Goal: Register for event/course

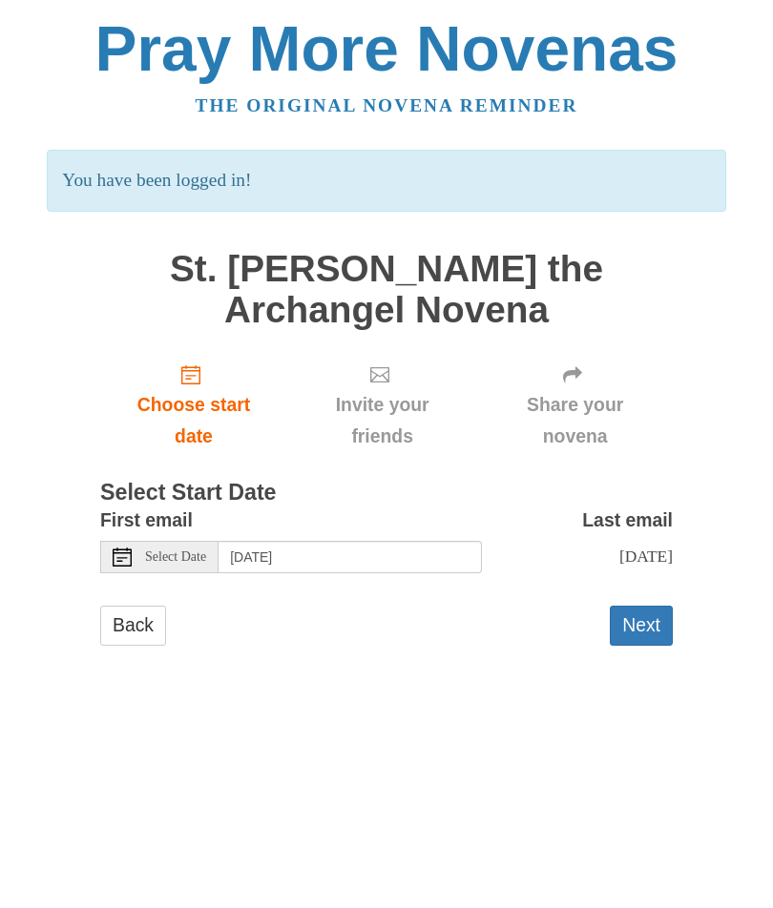
click at [143, 544] on div "Select Date" at bounding box center [159, 557] width 118 height 32
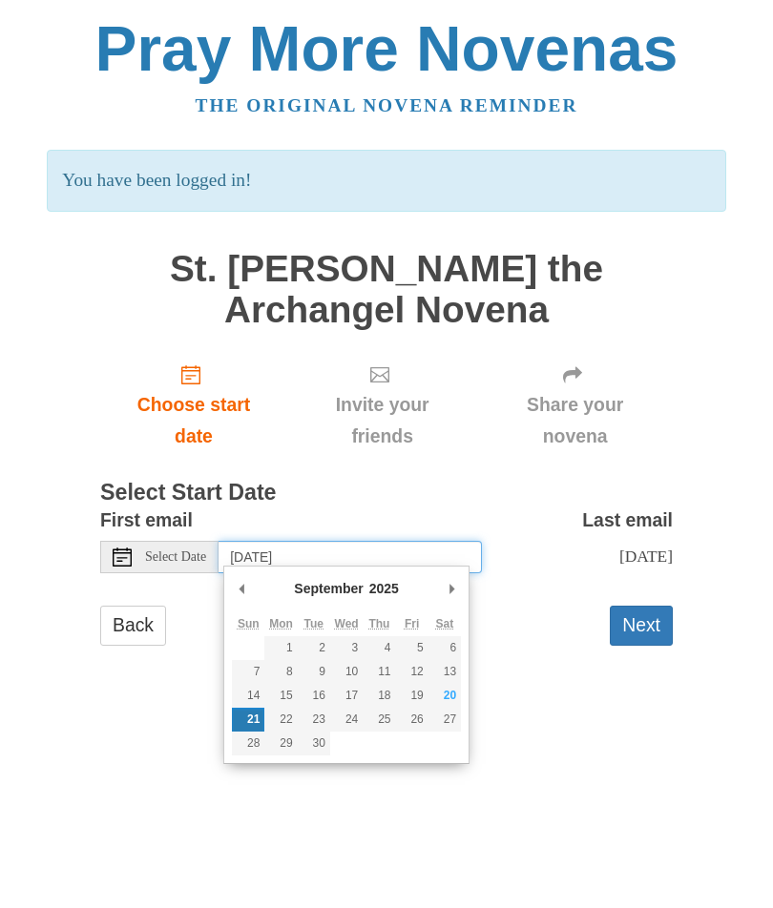
click at [345, 557] on input "[DATE]" at bounding box center [350, 557] width 263 height 32
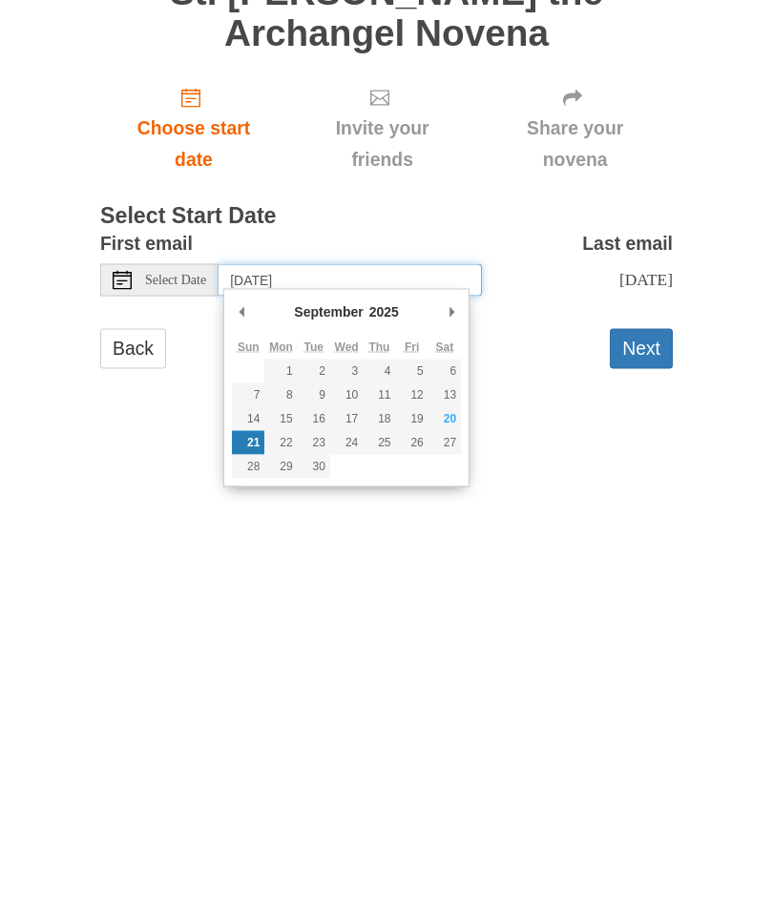
type input "[DATE]"
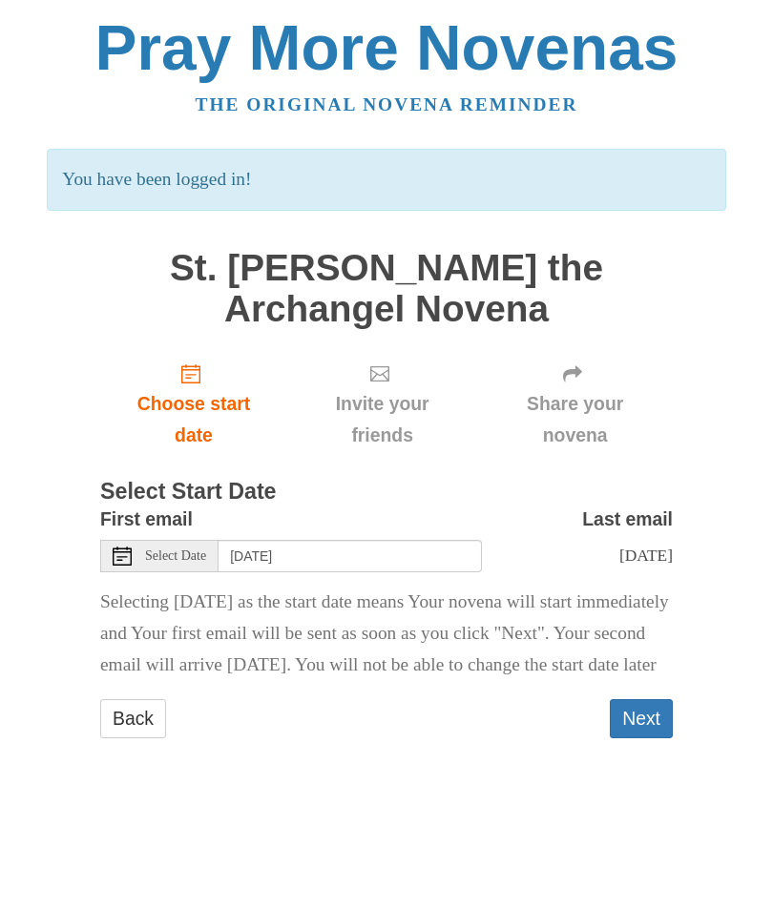
click at [647, 740] on button "Next" at bounding box center [641, 719] width 63 height 39
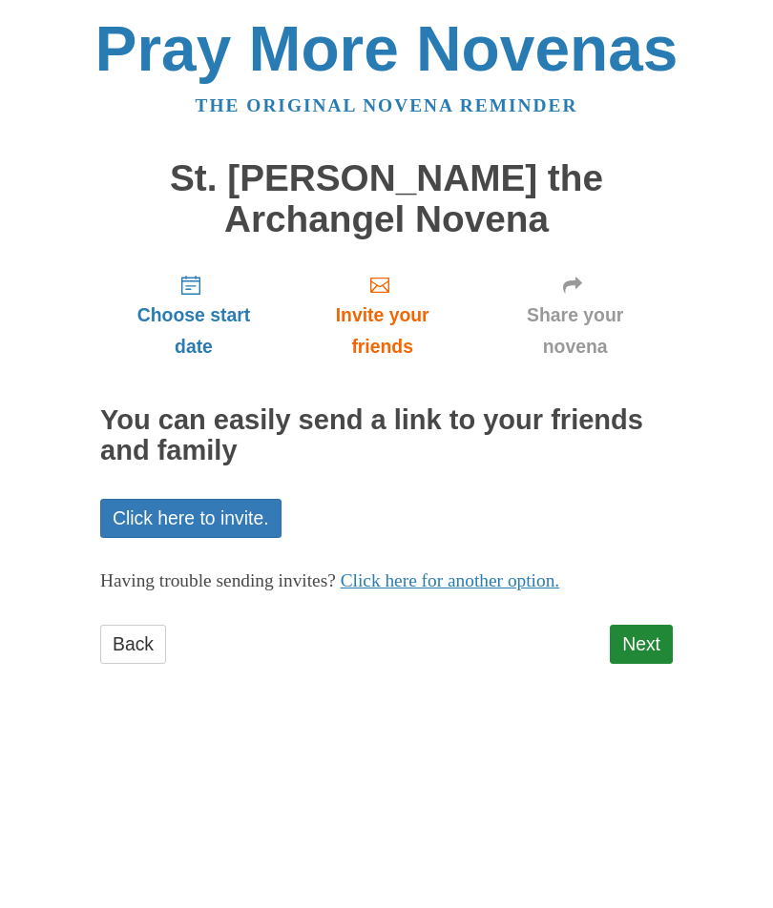
click at [657, 646] on link "Next" at bounding box center [641, 644] width 63 height 39
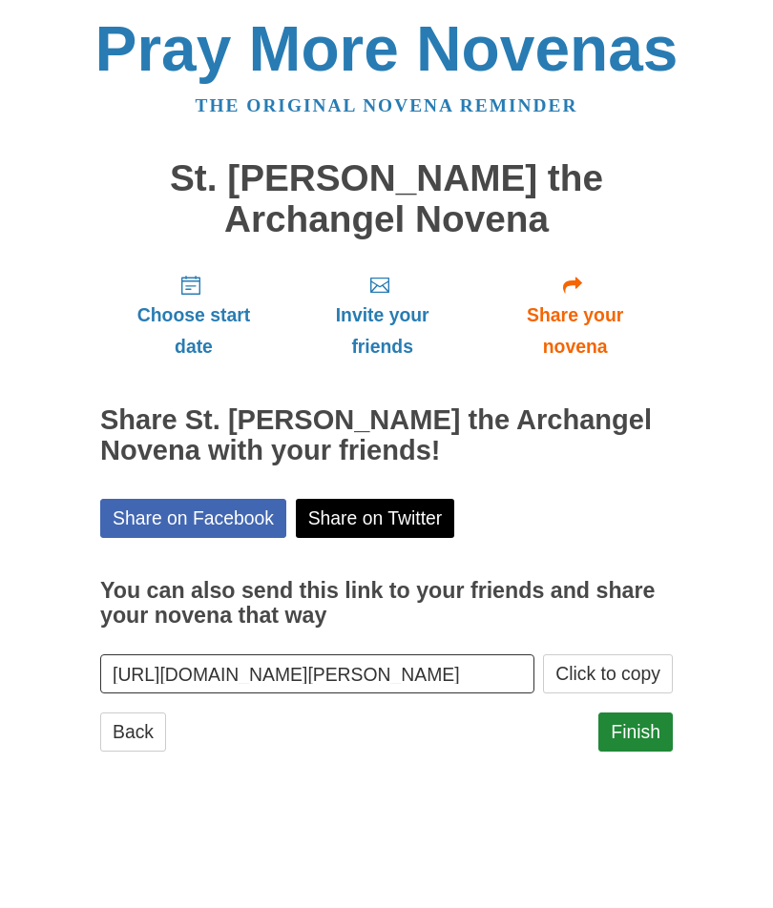
click at [640, 722] on link "Finish" at bounding box center [635, 732] width 74 height 39
